Goal: Task Accomplishment & Management: Manage account settings

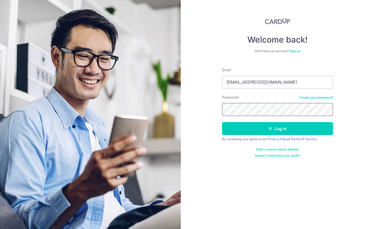
click at [222, 122] on button "Log in" at bounding box center [277, 128] width 111 height 13
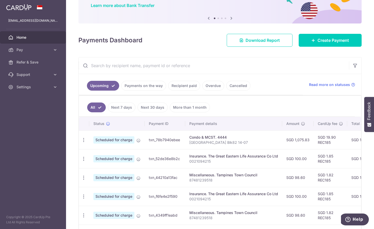
scroll to position [52, 0]
